Goal: Task Accomplishment & Management: Use online tool/utility

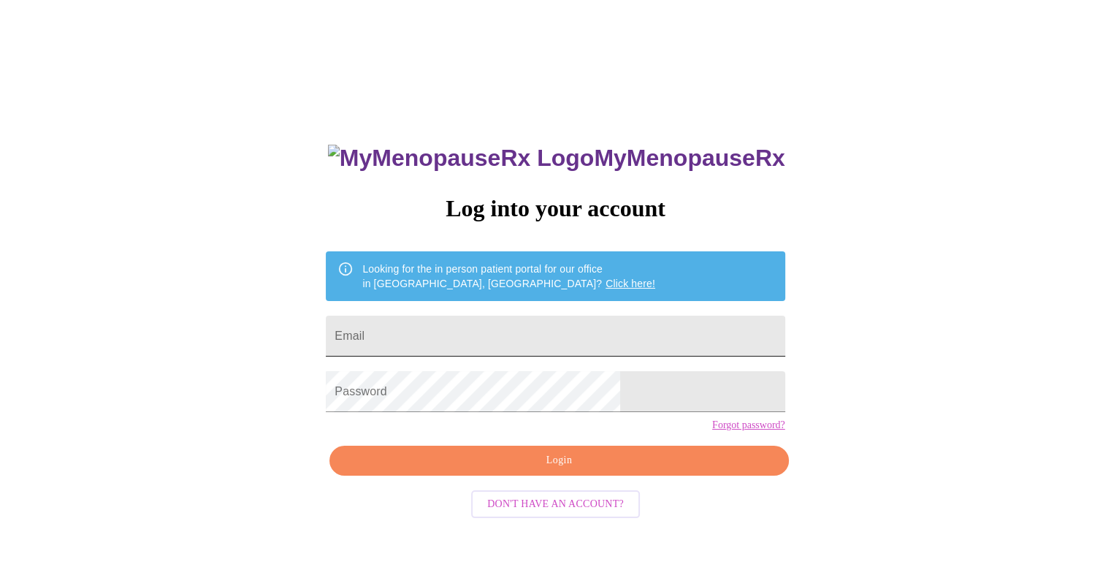
click at [470, 335] on input "Email" at bounding box center [555, 336] width 459 height 41
type input "[EMAIL_ADDRESS][DOMAIN_NAME]"
click at [561, 476] on button "Login" at bounding box center [559, 461] width 459 height 30
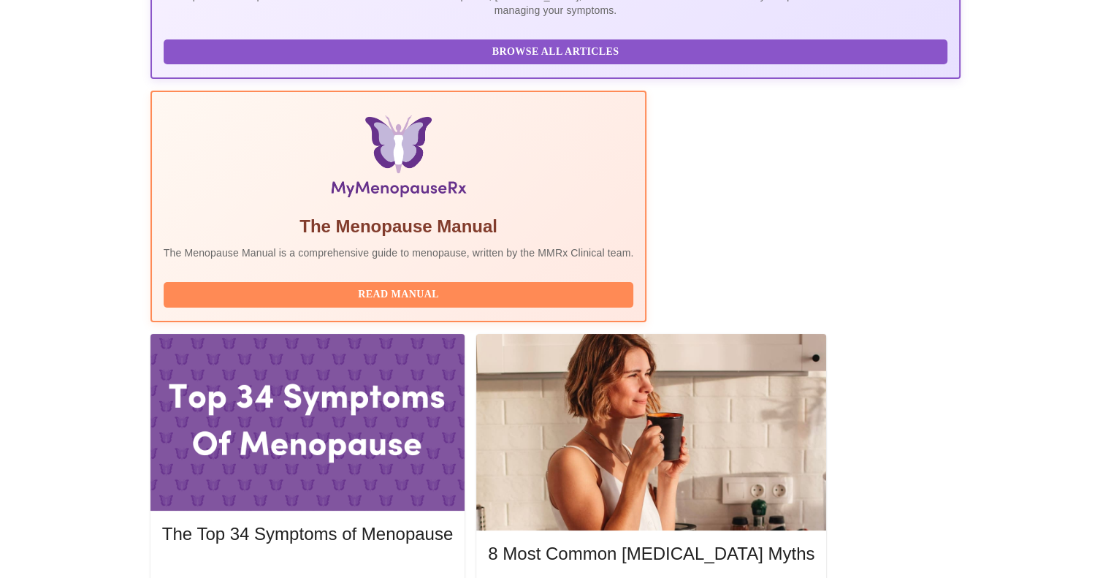
scroll to position [374, 0]
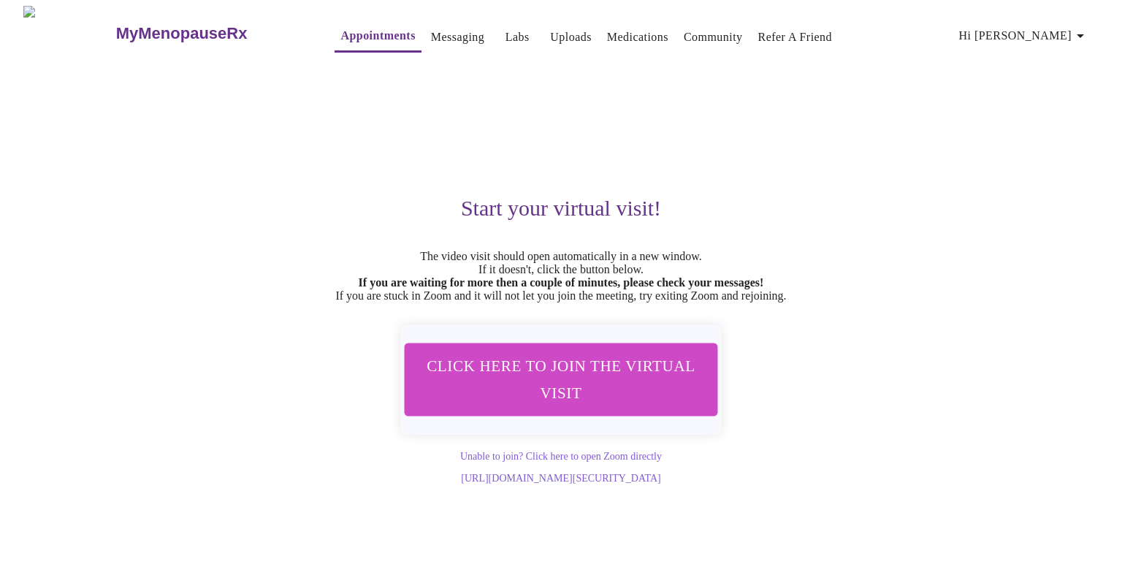
drag, startPoint x: 301, startPoint y: 159, endPoint x: 340, endPoint y: 262, distance: 110.7
click at [340, 262] on div "Start your virtual visit! The video visit should open automatically in a new wi…" at bounding box center [561, 273] width 900 height 424
drag, startPoint x: 398, startPoint y: 277, endPoint x: 599, endPoint y: 302, distance: 202.5
click at [577, 274] on p "The video visit should open automatically in a new window. If it doesn't, click…" at bounding box center [561, 276] width 900 height 53
drag, startPoint x: 599, startPoint y: 302, endPoint x: 852, endPoint y: 420, distance: 278.8
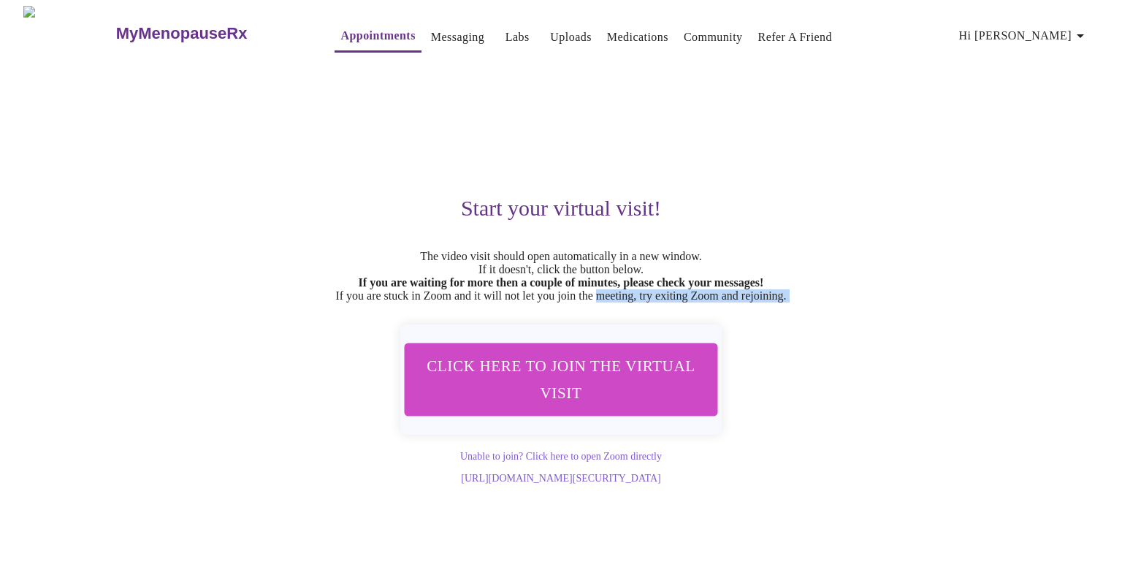
click at [834, 407] on div "Start your virtual visit! The video visit should open automatically in a new wi…" at bounding box center [561, 273] width 900 height 424
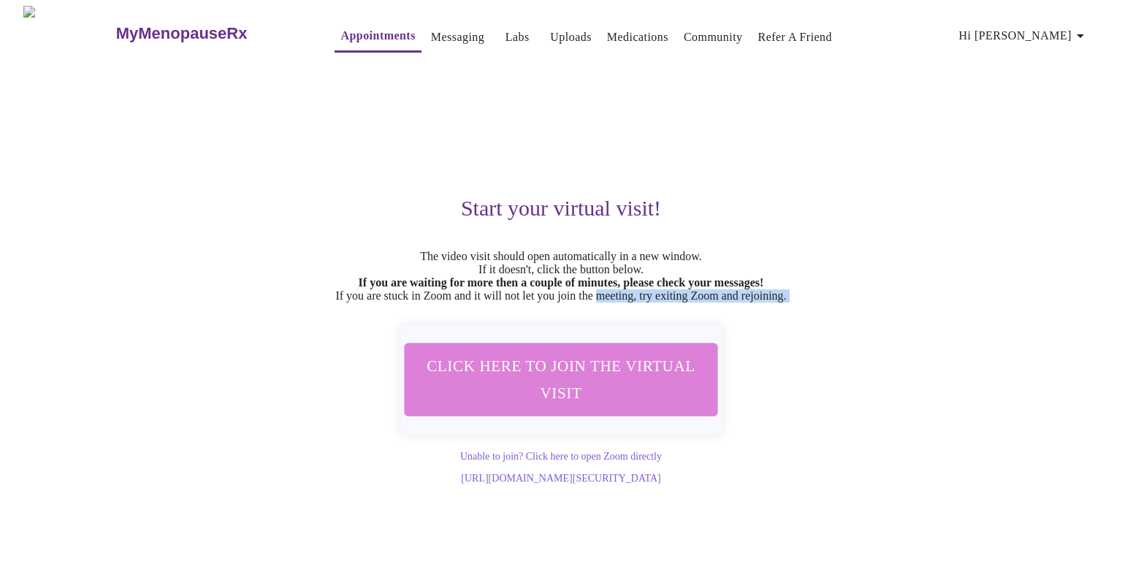
click at [599, 375] on span "Click here to join the virtual visit" at bounding box center [561, 379] width 275 height 54
